Goal: Information Seeking & Learning: Learn about a topic

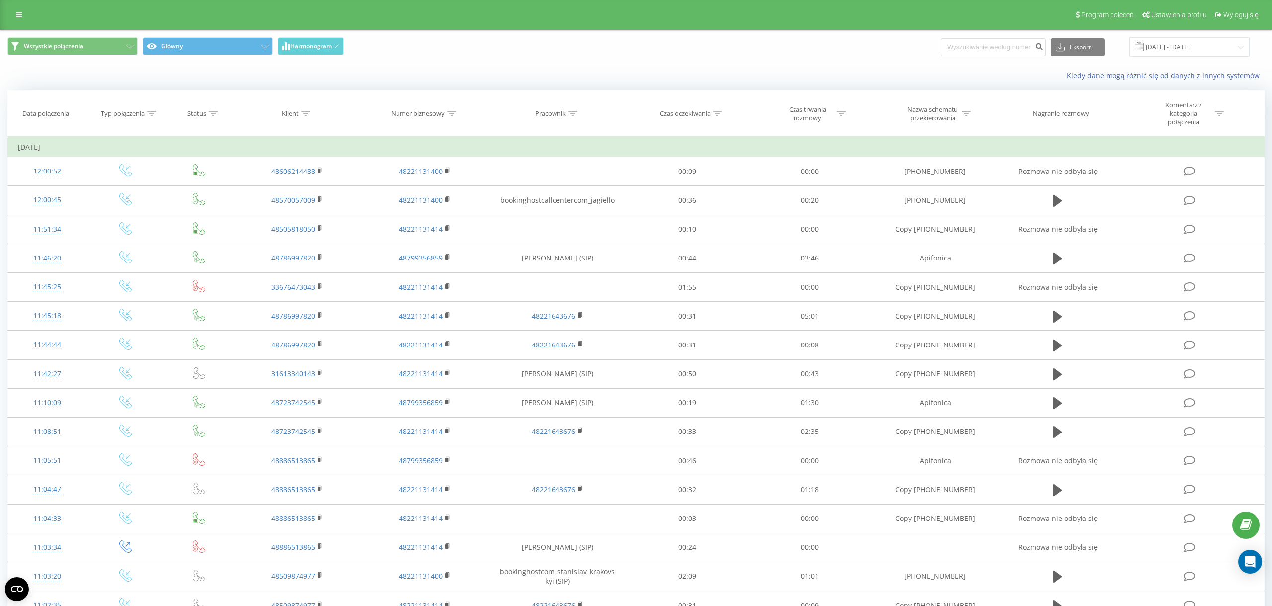
click at [24, 16] on link at bounding box center [19, 15] width 18 height 14
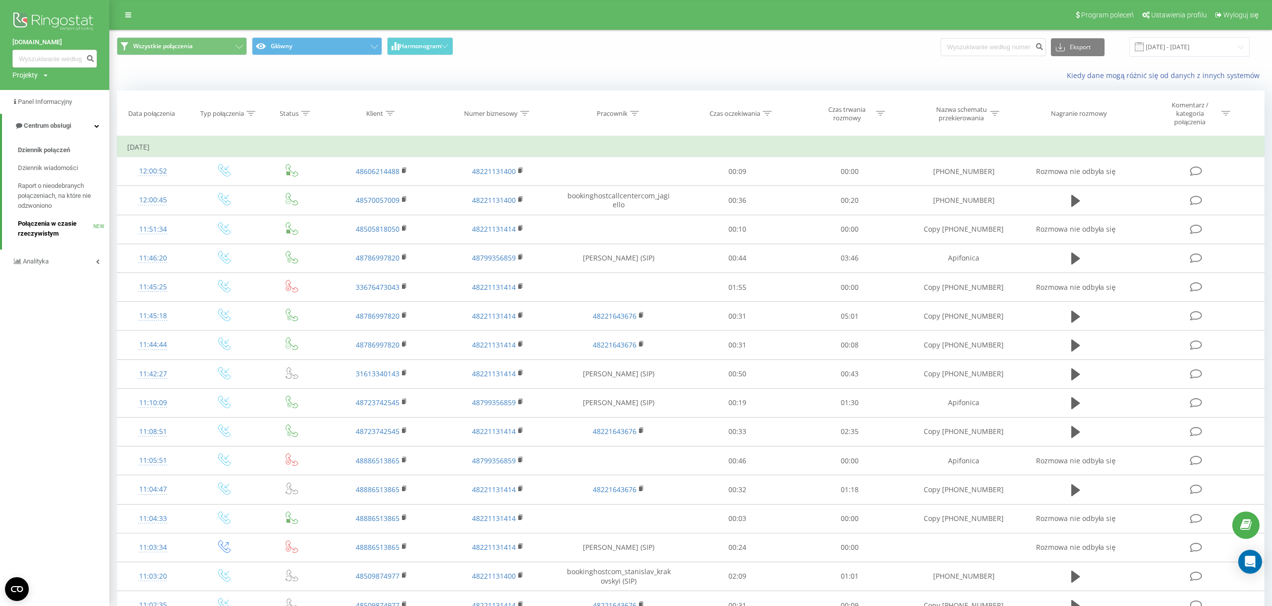
click at [64, 233] on span "Połączenia w czasie rzeczywistym" at bounding box center [56, 229] width 76 height 20
click at [64, 264] on link "Analityka" at bounding box center [54, 261] width 109 height 24
click at [76, 299] on span "Raport o wydajności pracowników" at bounding box center [61, 296] width 86 height 20
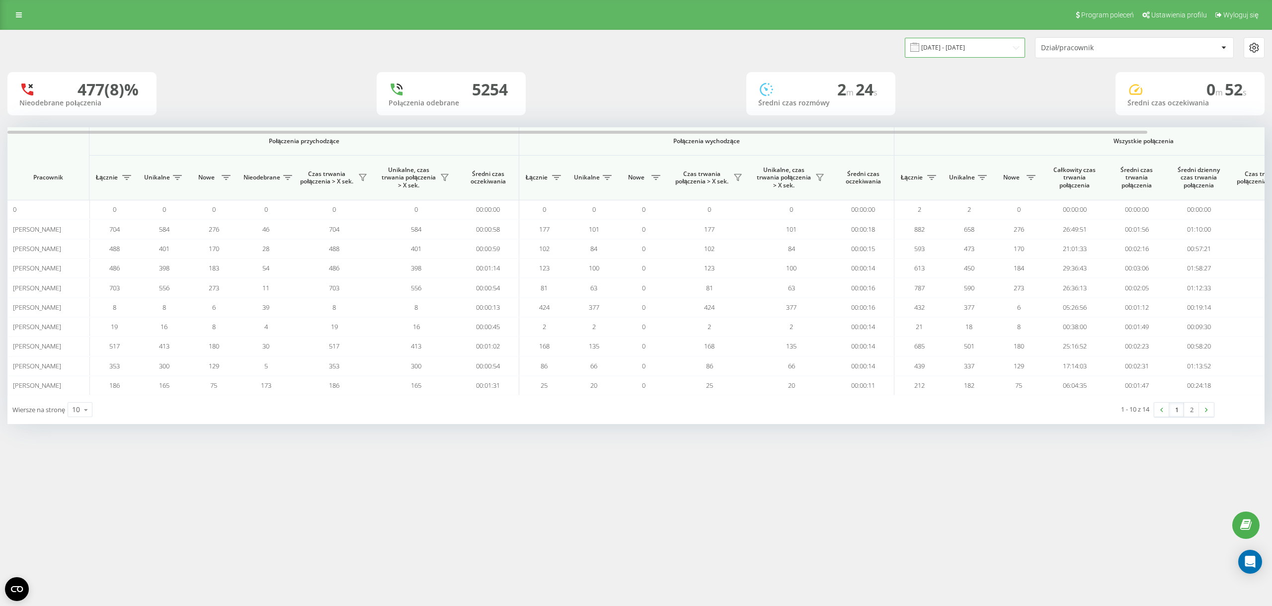
click at [938, 46] on input "[DATE] - [DATE]" at bounding box center [965, 47] width 120 height 19
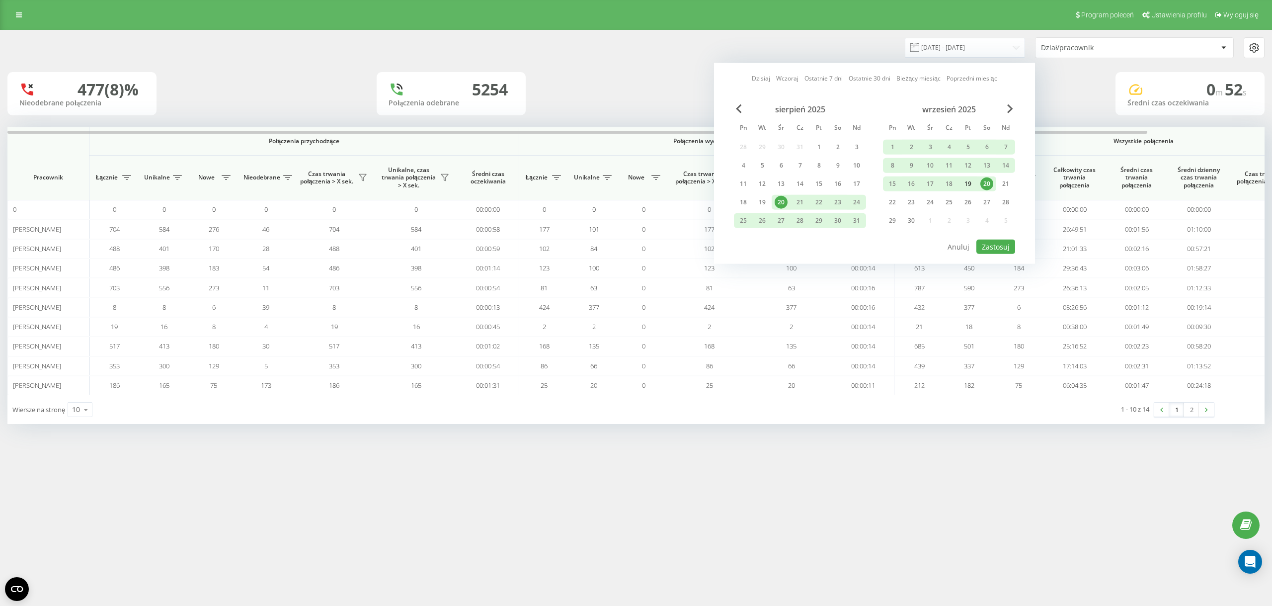
click at [972, 185] on div "19" at bounding box center [967, 183] width 13 height 13
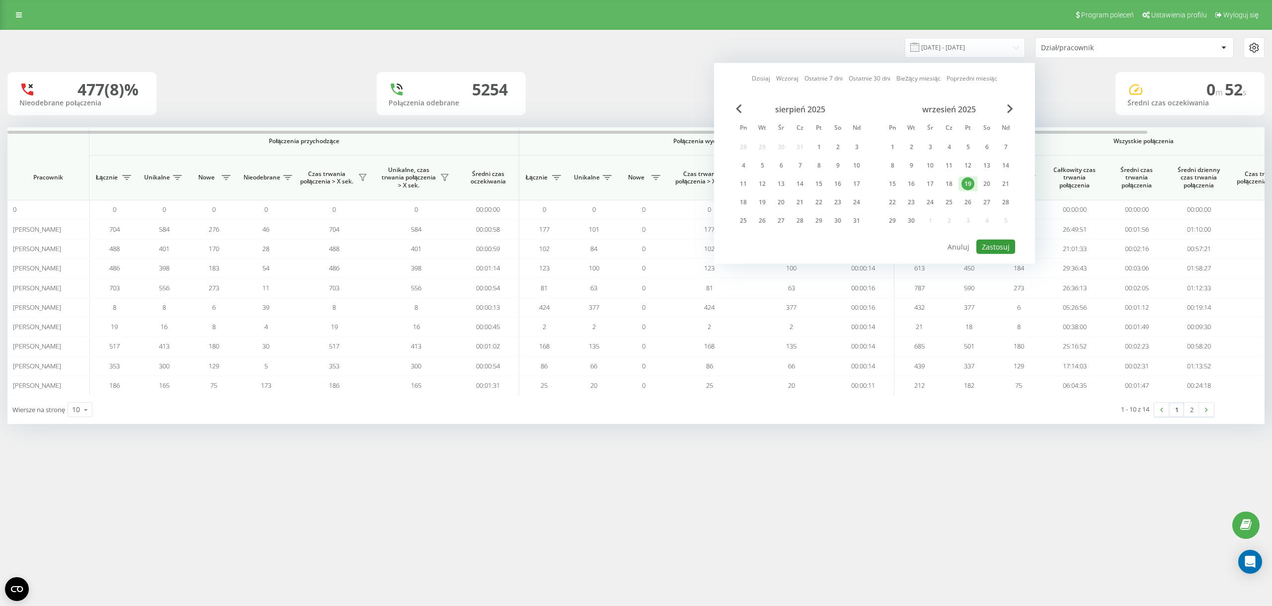
click at [996, 245] on button "Zastosuj" at bounding box center [995, 246] width 39 height 14
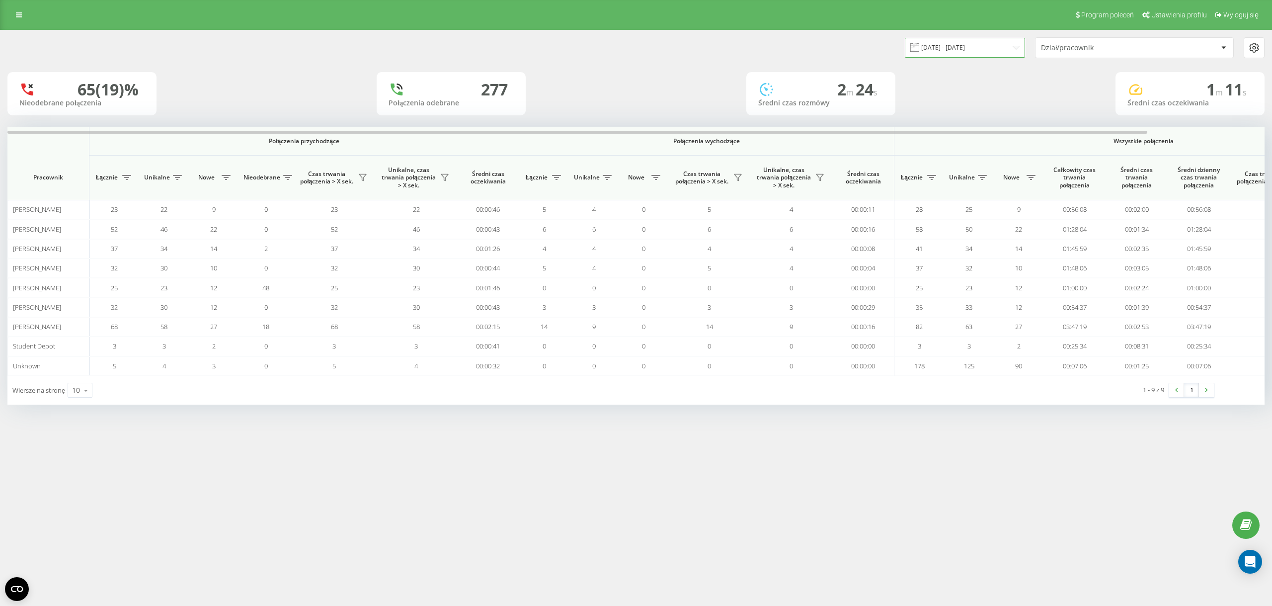
click at [974, 42] on input "19.09.2025 - 19.09.2025" at bounding box center [965, 47] width 120 height 19
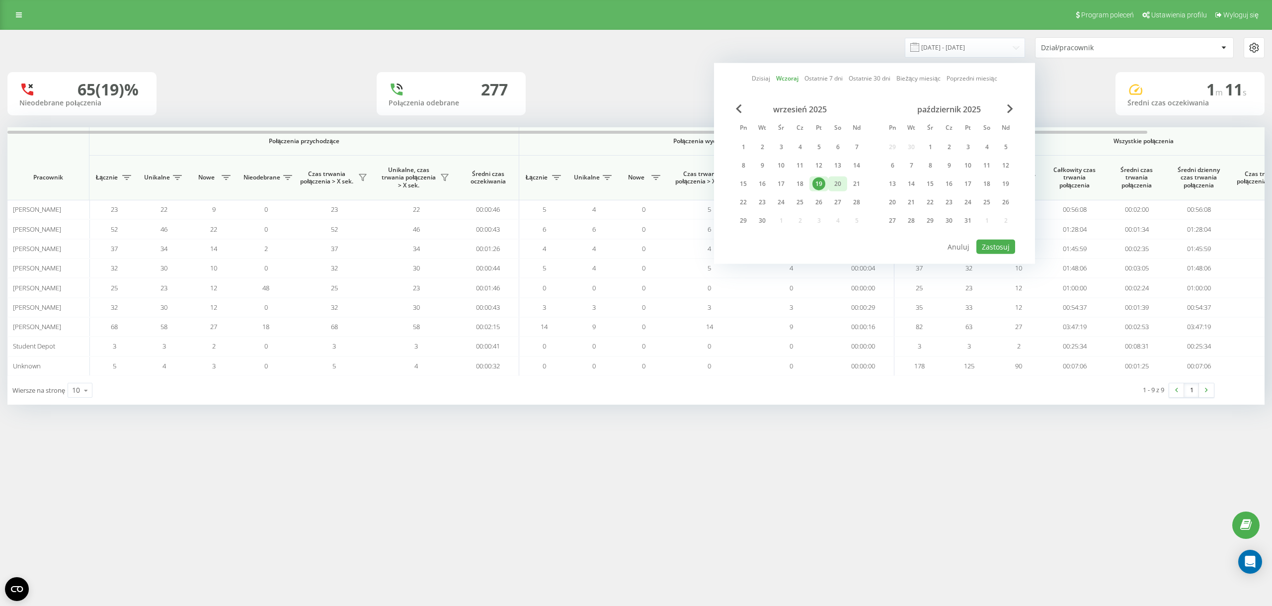
click at [835, 183] on div "20" at bounding box center [837, 183] width 13 height 13
click at [985, 244] on button "Zastosuj" at bounding box center [995, 246] width 39 height 14
type input "20.09.2025 - 20.09.2025"
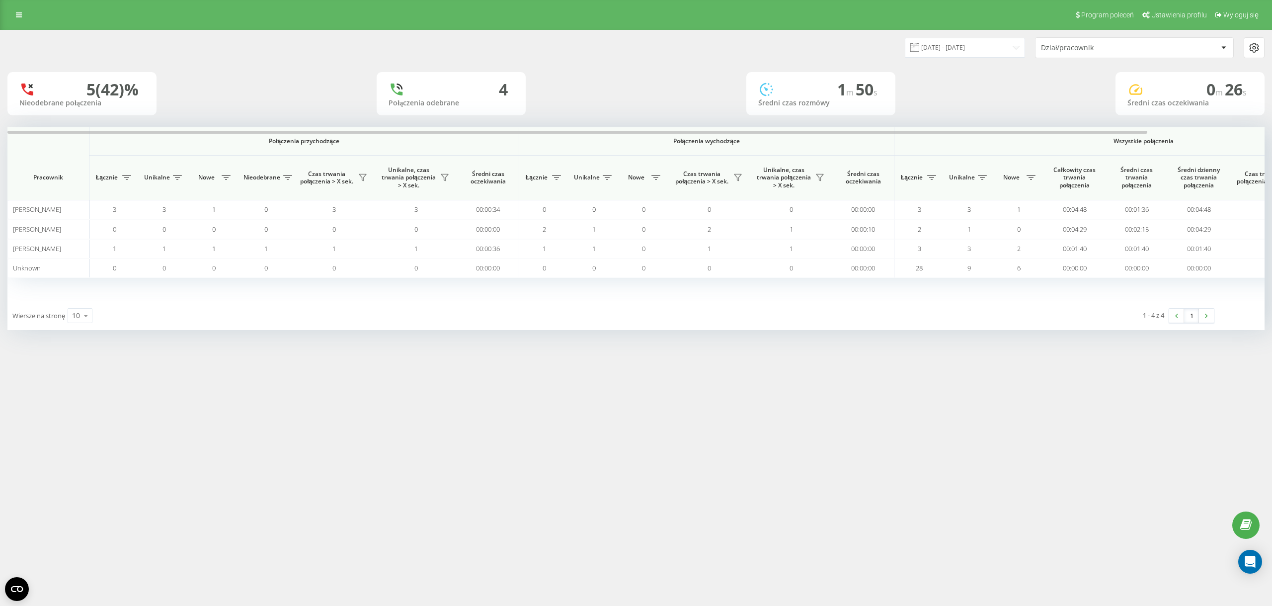
click at [67, 313] on div "Wiersze na stronę 10 10 25 50 100" at bounding box center [321, 315] width 629 height 29
click at [76, 317] on div "10" at bounding box center [76, 316] width 8 height 10
click at [76, 306] on span "100" at bounding box center [78, 301] width 12 height 9
drag, startPoint x: 18, startPoint y: 16, endPoint x: 42, endPoint y: 53, distance: 44.2
click at [19, 16] on icon at bounding box center [19, 14] width 6 height 7
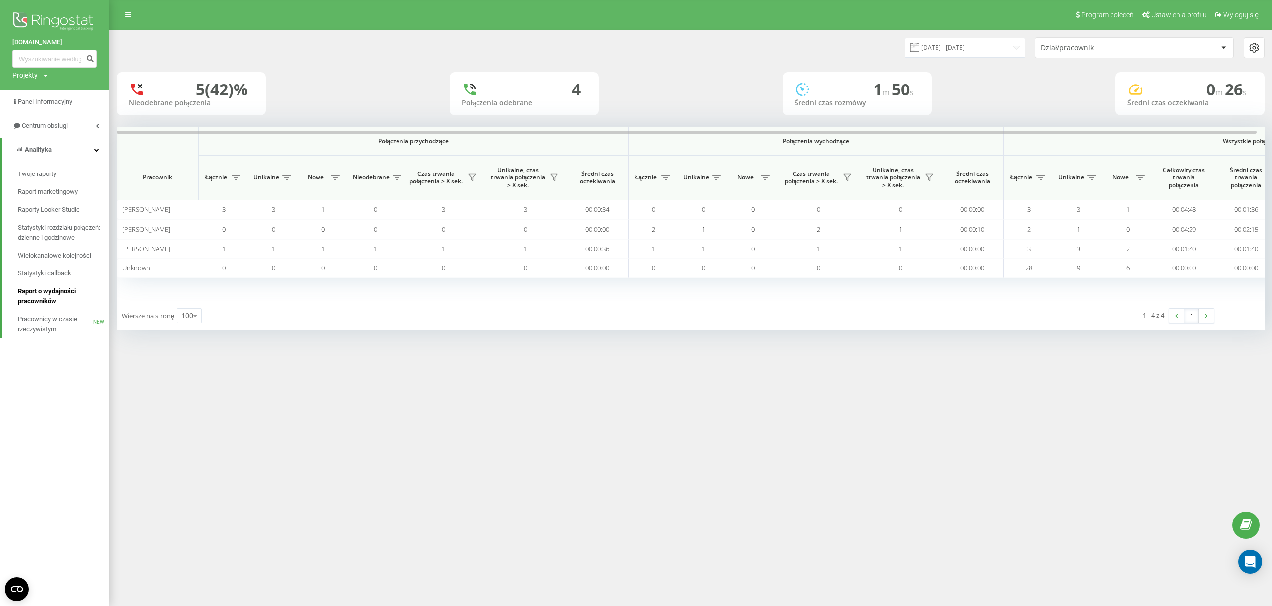
click at [70, 296] on span "Raport o wydajności pracowników" at bounding box center [61, 296] width 86 height 20
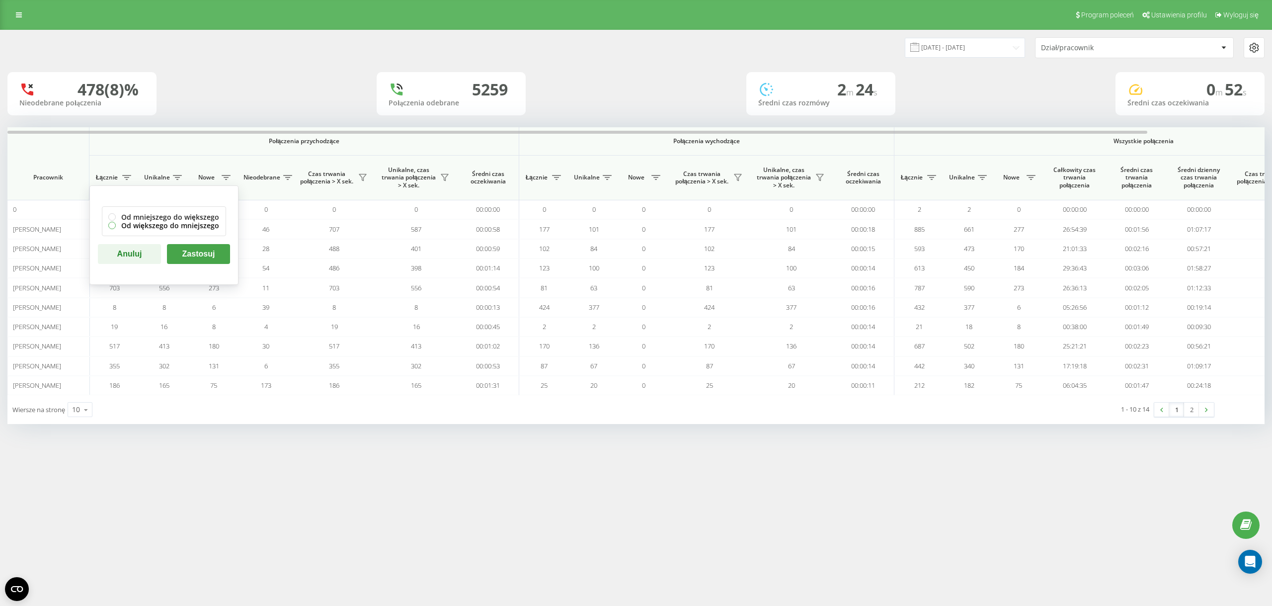
click at [116, 225] on label "Od większego do mniejszego" at bounding box center [163, 225] width 111 height 8
radio input "true"
click at [195, 248] on button "Zastosuj" at bounding box center [198, 254] width 63 height 20
